Goal: Task Accomplishment & Management: Use online tool/utility

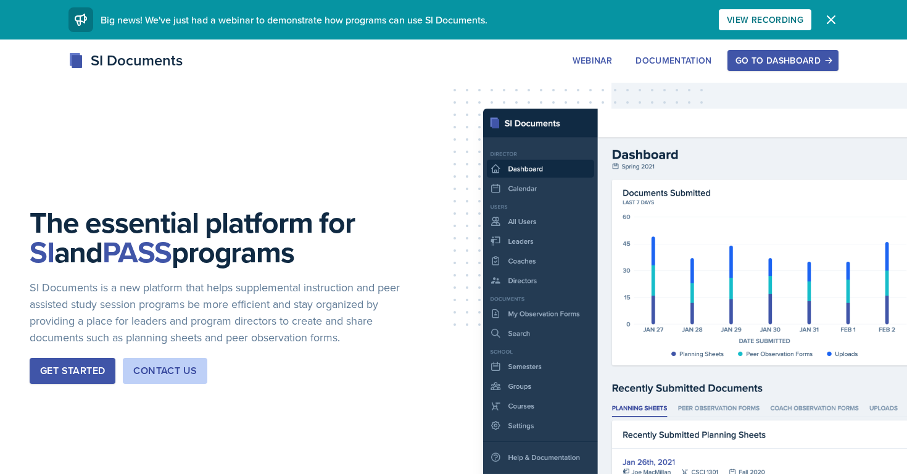
click at [769, 60] on div "Go to Dashboard" at bounding box center [783, 61] width 95 height 10
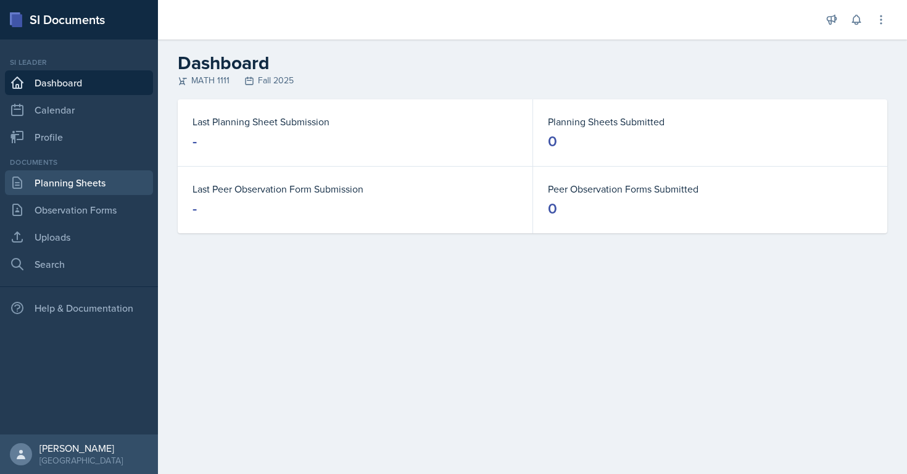
click at [71, 180] on link "Planning Sheets" at bounding box center [79, 182] width 148 height 25
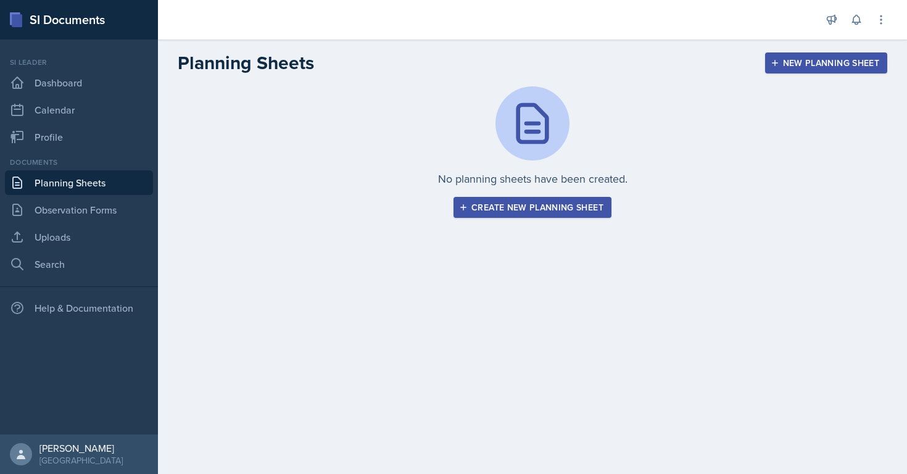
click at [83, 68] on div "Si leader Dashboard Calendar Profile" at bounding box center [79, 103] width 148 height 93
click at [83, 75] on link "Dashboard" at bounding box center [79, 82] width 148 height 25
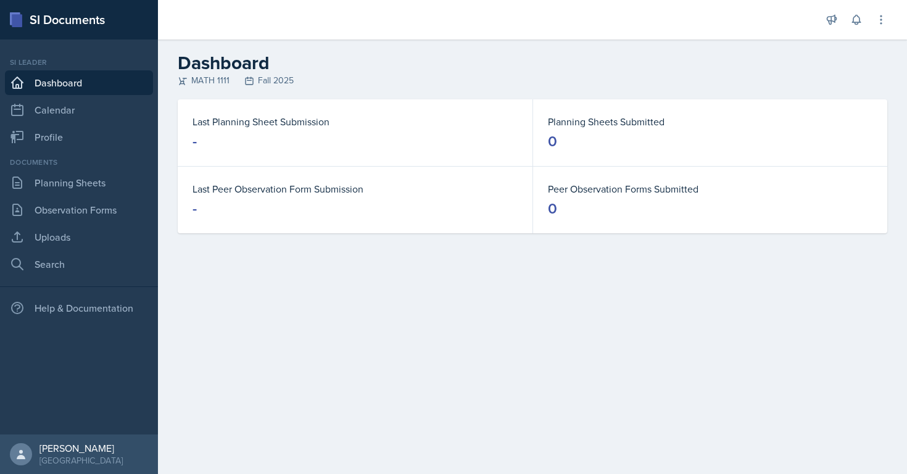
click at [219, 125] on dt "Last Planning Sheet Submission" at bounding box center [355, 121] width 325 height 15
click at [251, 109] on div "Last Planning Sheet Submission -" at bounding box center [355, 132] width 355 height 67
click at [251, 111] on div "Last Planning Sheet Submission -" at bounding box center [355, 132] width 355 height 67
click at [17, 181] on icon at bounding box center [17, 182] width 15 height 15
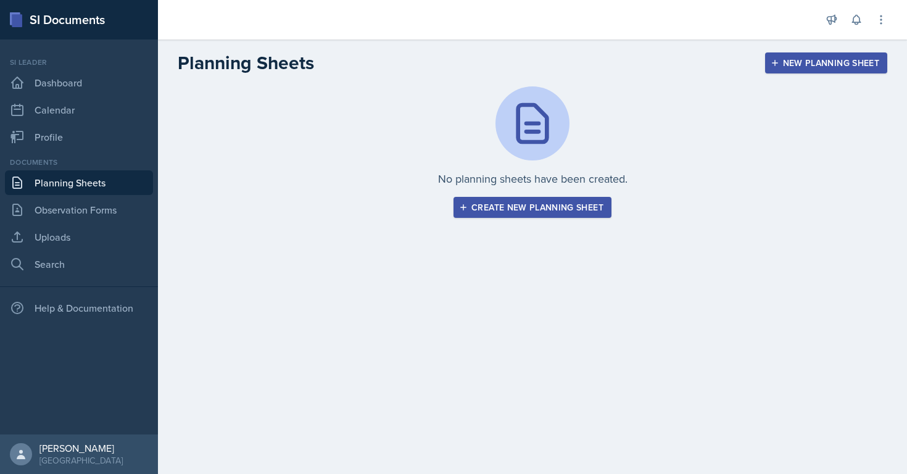
click at [524, 212] on div "Create new planning sheet" at bounding box center [533, 207] width 142 height 10
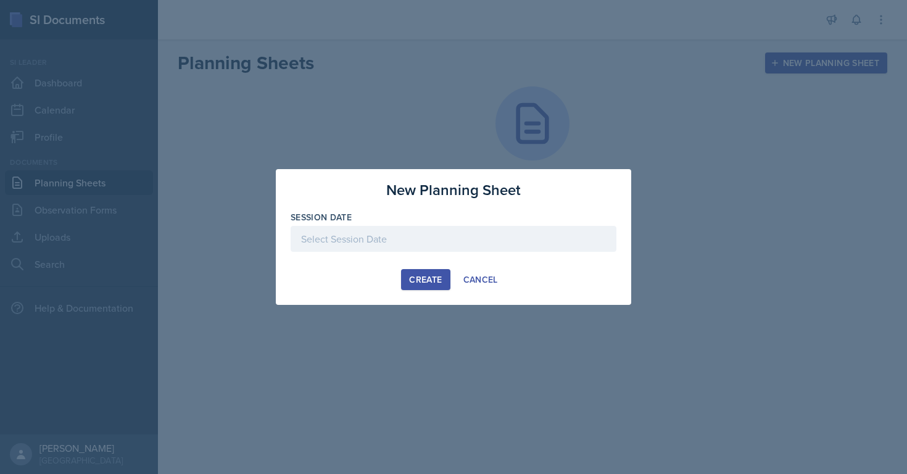
click at [454, 197] on button "Create new planning sheet" at bounding box center [533, 207] width 158 height 21
click at [423, 271] on button "Create" at bounding box center [425, 279] width 49 height 21
click at [409, 248] on div at bounding box center [454, 239] width 326 height 26
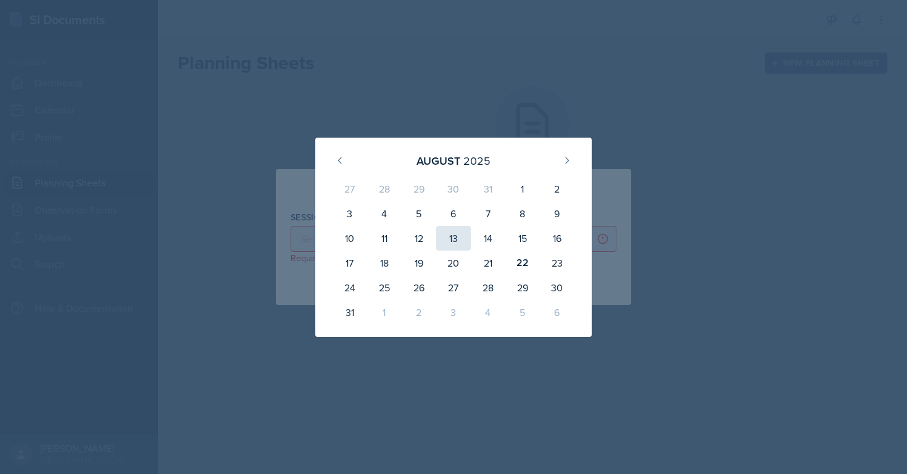
click at [455, 234] on div "13" at bounding box center [453, 238] width 35 height 25
type input "[DATE]"
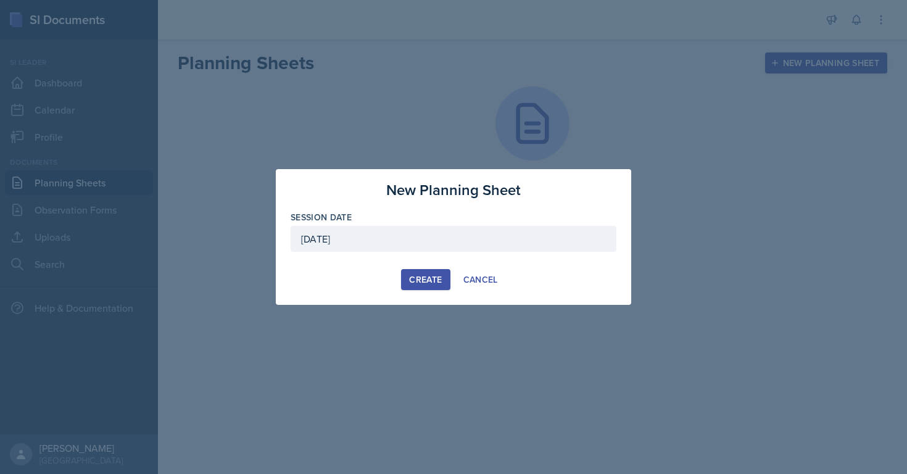
click at [423, 275] on div "Create" at bounding box center [425, 280] width 33 height 10
